Goal: Information Seeking & Learning: Learn about a topic

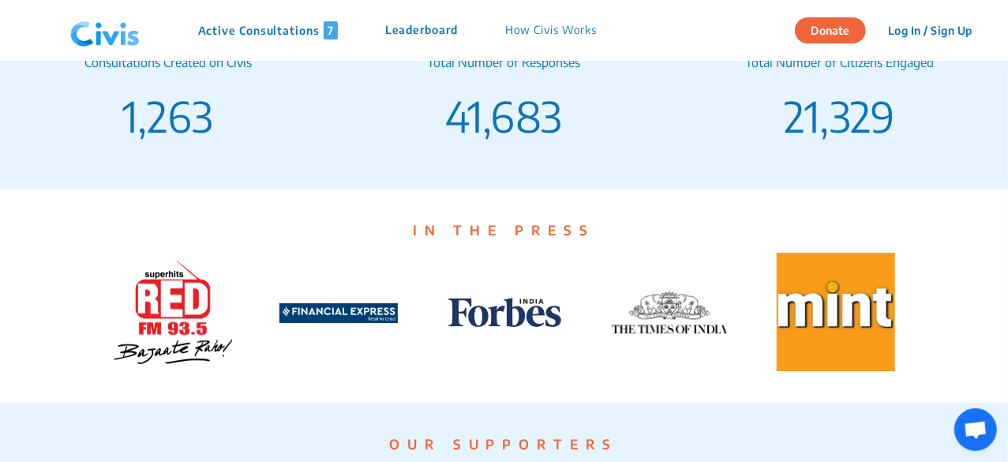
scroll to position [2762, 0]
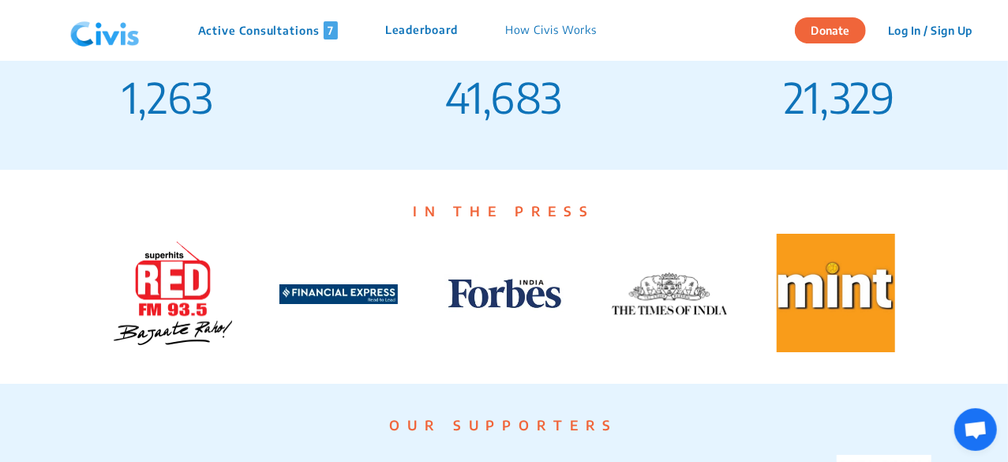
click at [279, 37] on p "Active Consultations 7" at bounding box center [268, 30] width 140 height 18
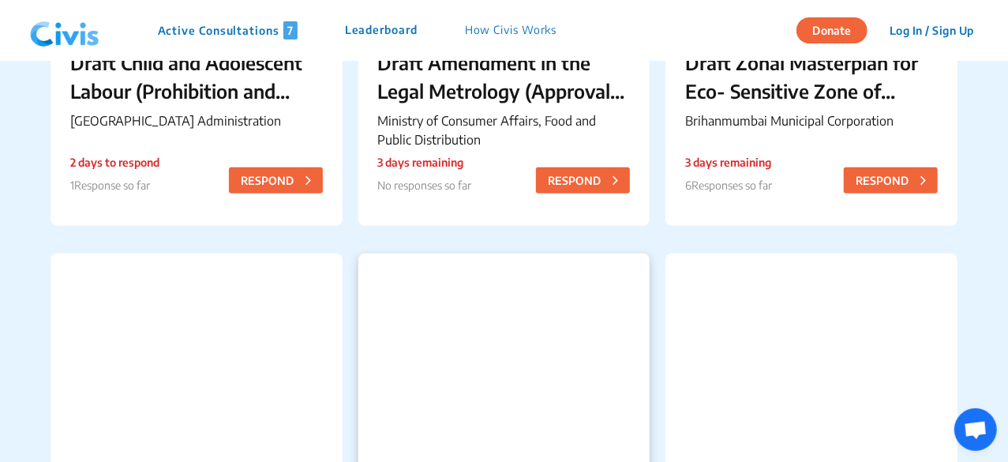
scroll to position [316, 0]
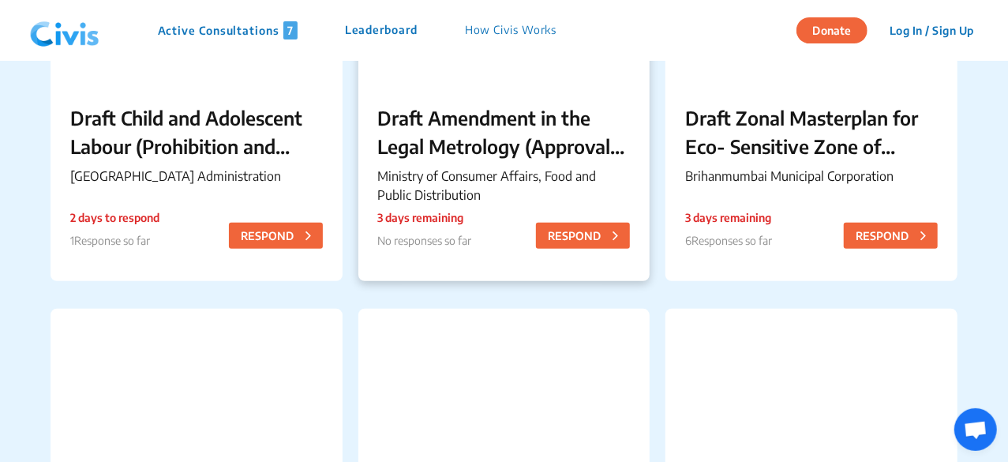
click at [469, 155] on p "Draft Amendment in the Legal Metrology (Approval of Models) Rules, 2011" at bounding box center [504, 131] width 252 height 57
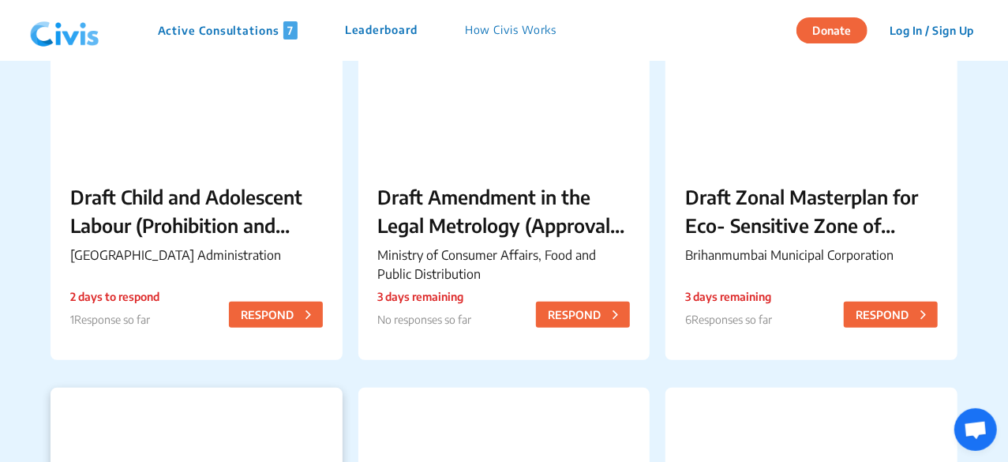
scroll to position [631, 0]
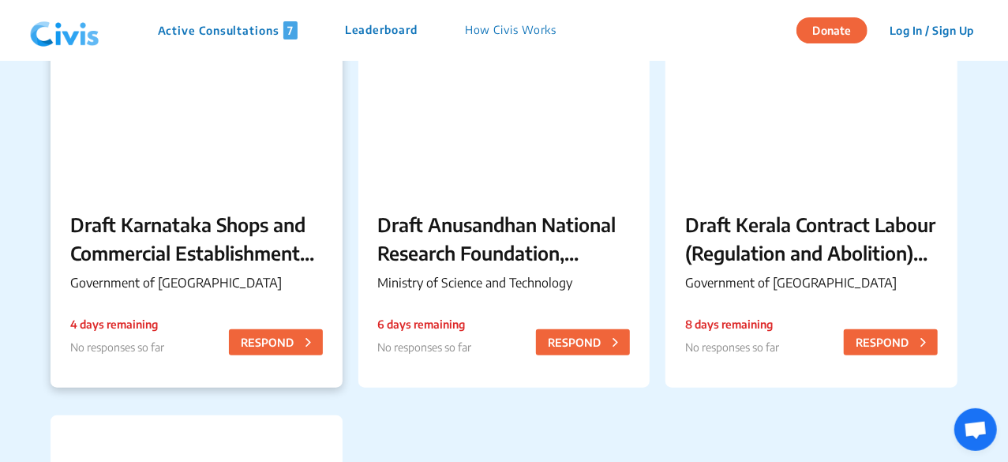
click at [166, 210] on p "Draft Karnataka Shops and Commercial Establishments (Amendment) Rules, 2025" at bounding box center [196, 238] width 252 height 57
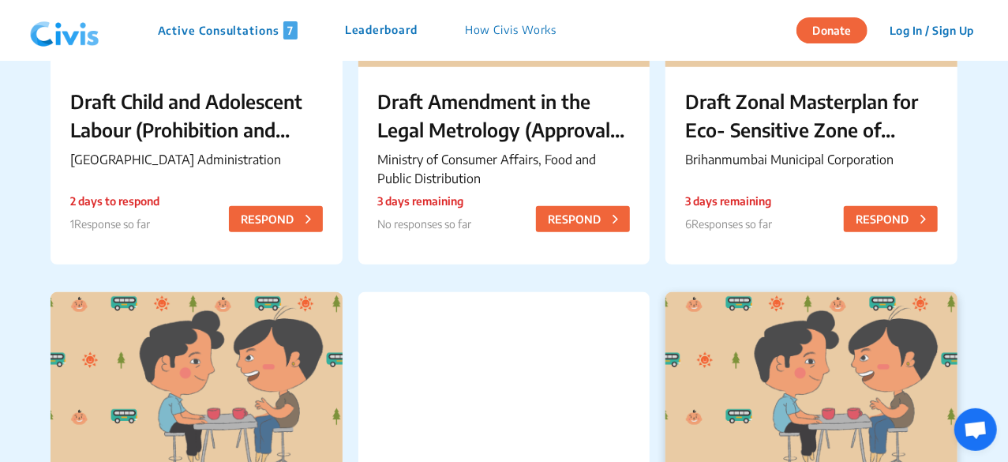
scroll to position [631, 0]
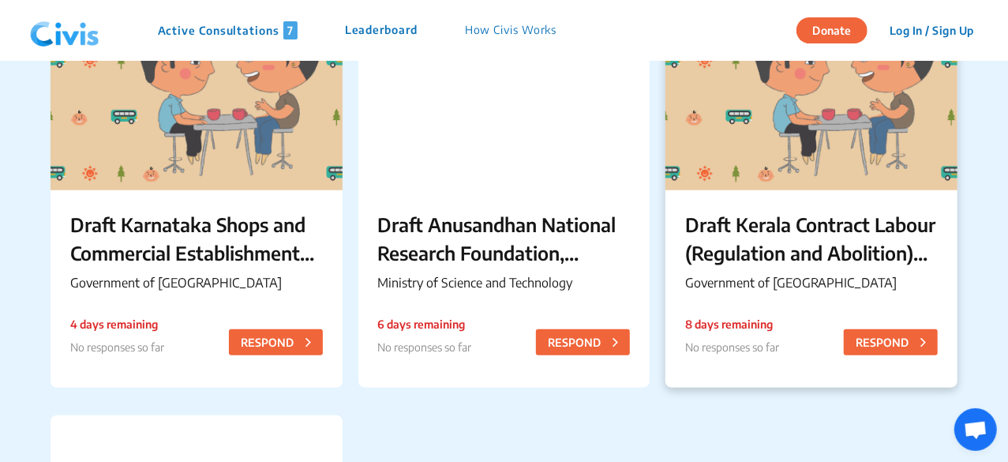
click at [867, 209] on div "Draft Kerala Contract Labour (Regulation and Abolition) (Amendment) Rules, 2025…" at bounding box center [811, 254] width 292 height 128
